Goal: Task Accomplishment & Management: Manage account settings

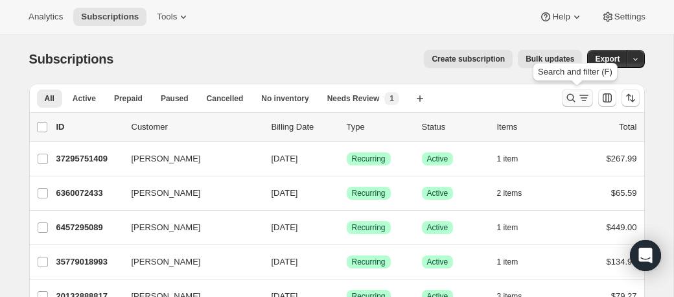
click at [571, 97] on icon "Search and filter results" at bounding box center [571, 97] width 13 height 13
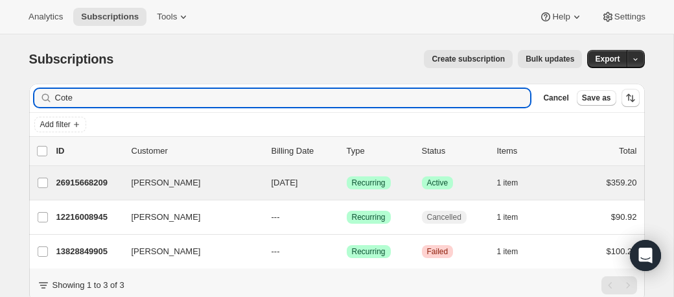
type input "Cote"
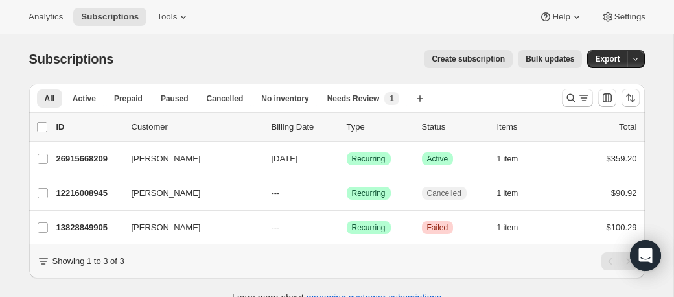
scroll to position [15, 0]
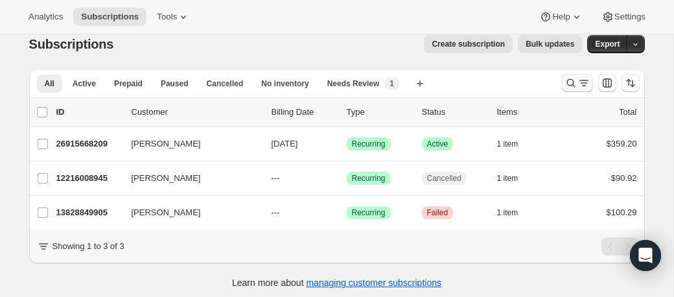
click at [569, 84] on icon "Search and filter results" at bounding box center [571, 83] width 13 height 13
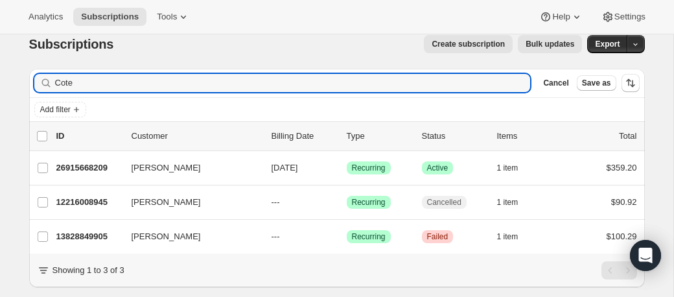
drag, startPoint x: 88, startPoint y: 82, endPoint x: 40, endPoint y: 82, distance: 48.0
click at [40, 82] on div "Cote Clear" at bounding box center [282, 83] width 497 height 18
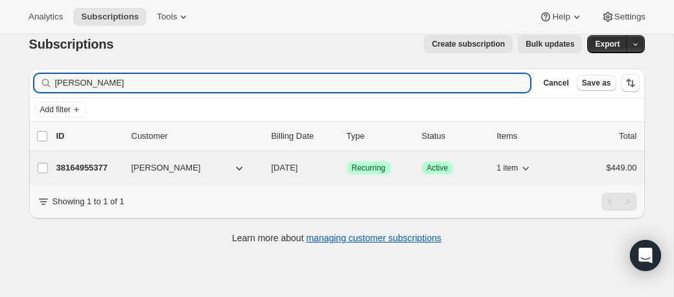
type input "Doyne"
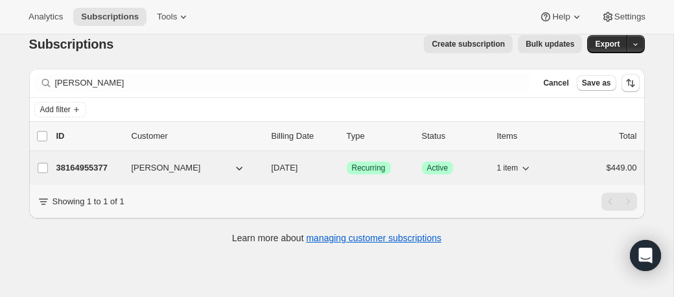
click at [73, 167] on p "38164955377" at bounding box center [88, 167] width 65 height 13
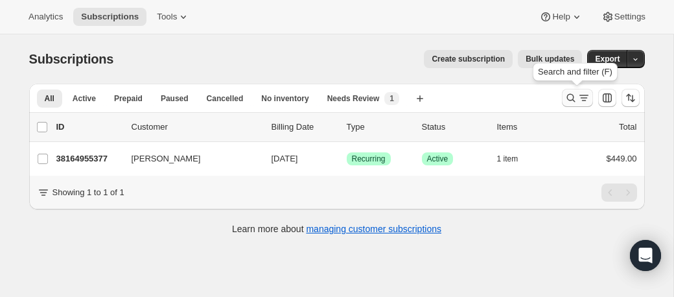
click at [571, 95] on icon "Search and filter results" at bounding box center [571, 98] width 8 height 8
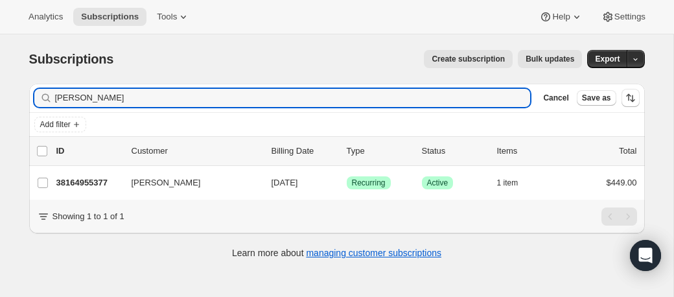
drag, startPoint x: 105, startPoint y: 101, endPoint x: 39, endPoint y: 101, distance: 66.1
click at [39, 101] on div "Doyne Clear" at bounding box center [282, 98] width 497 height 18
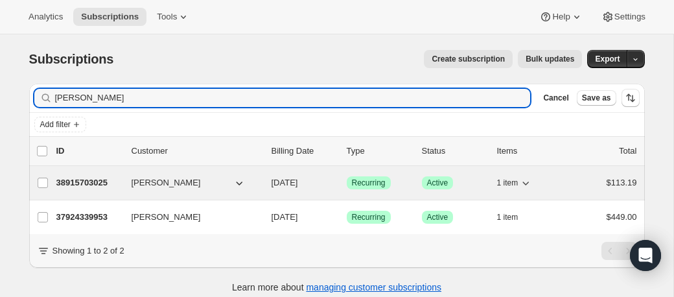
type input "Henry"
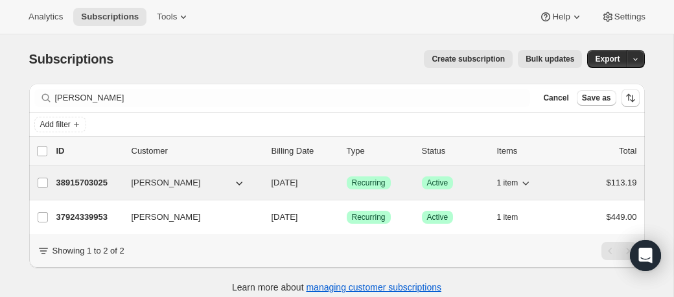
click at [100, 180] on p "38915703025" at bounding box center [88, 182] width 65 height 13
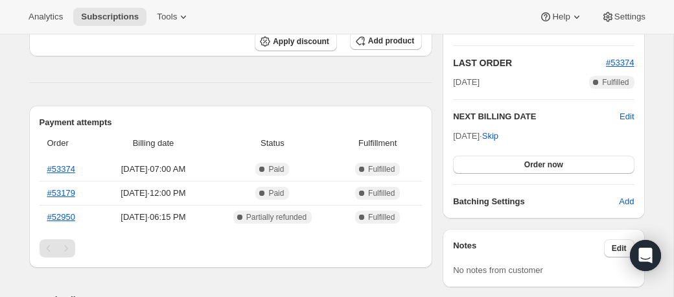
scroll to position [286, 0]
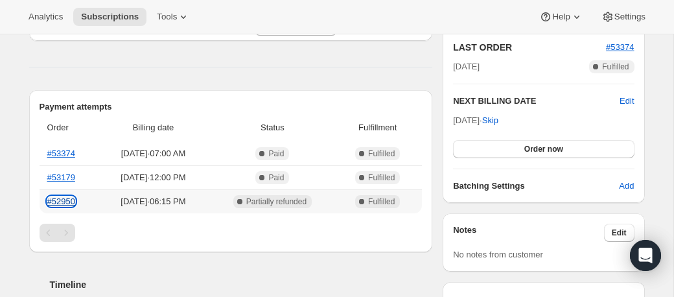
click at [75, 206] on link "#52950" at bounding box center [61, 201] width 28 height 10
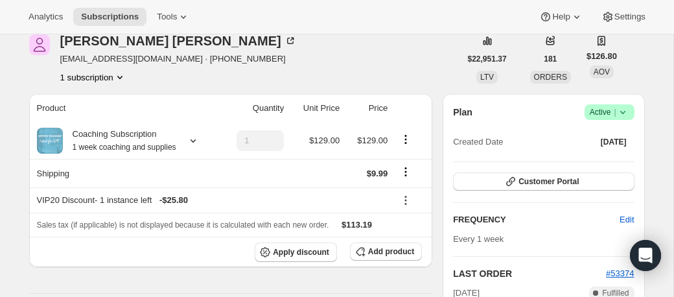
scroll to position [59, 0]
click at [98, 45] on div "Anne-Marie Henry" at bounding box center [178, 41] width 237 height 13
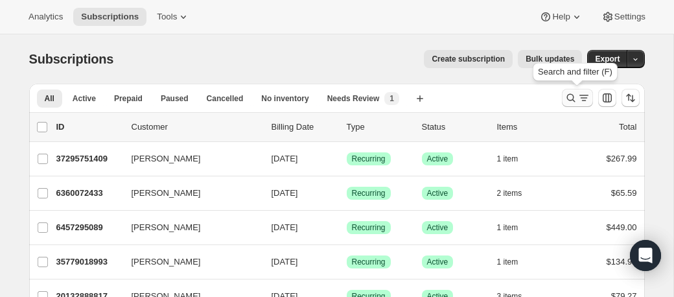
click at [569, 101] on icon "Search and filter results" at bounding box center [571, 97] width 13 height 13
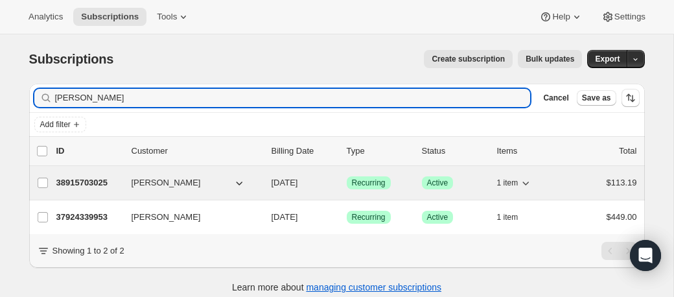
type input "Henry"
click at [89, 183] on p "38915703025" at bounding box center [88, 182] width 65 height 13
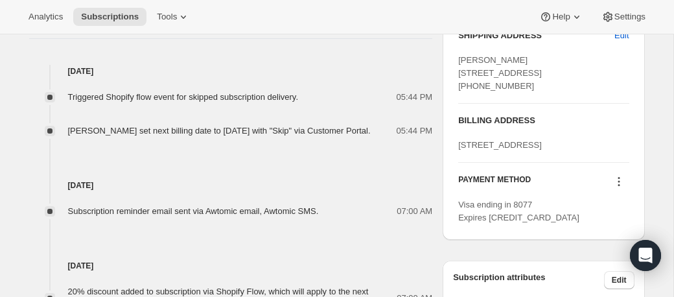
scroll to position [560, 0]
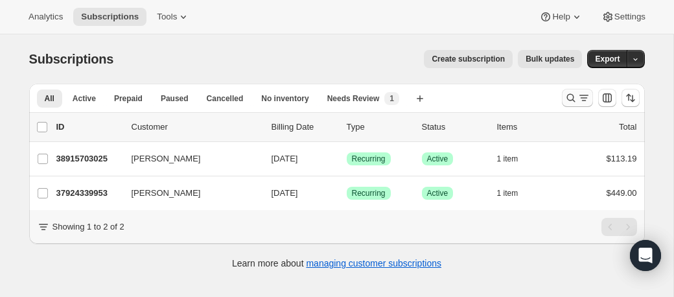
click at [569, 99] on icon "Search and filter results" at bounding box center [571, 97] width 13 height 13
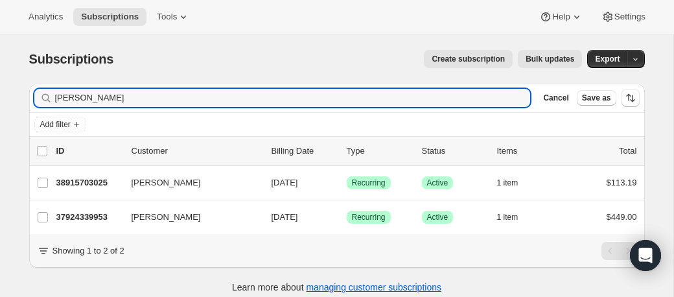
drag, startPoint x: 92, startPoint y: 99, endPoint x: 8, endPoint y: 98, distance: 83.6
click at [8, 99] on div "Subscriptions. This page is ready Subscriptions Create subscription Bulk update…" at bounding box center [337, 182] width 674 height 297
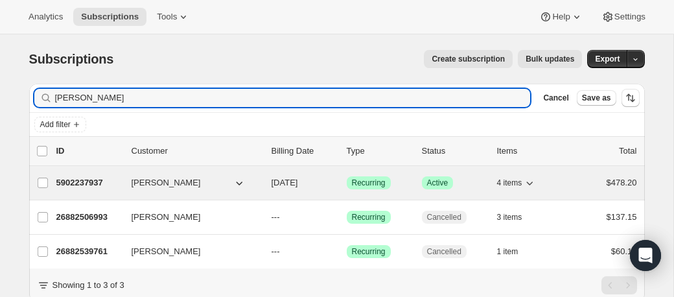
type input "[PERSON_NAME]"
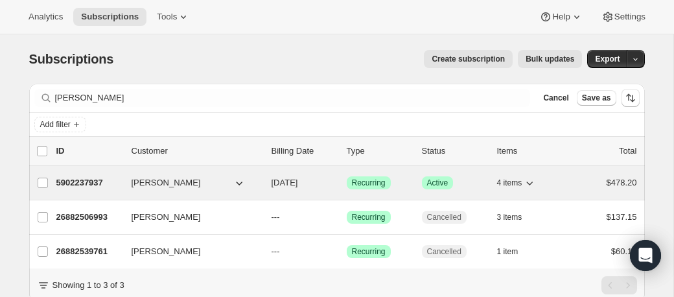
click at [82, 183] on p "5902237937" at bounding box center [88, 182] width 65 height 13
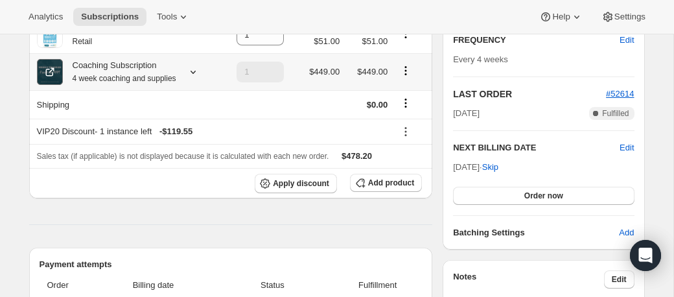
scroll to position [135, 0]
